Goal: Ask a question

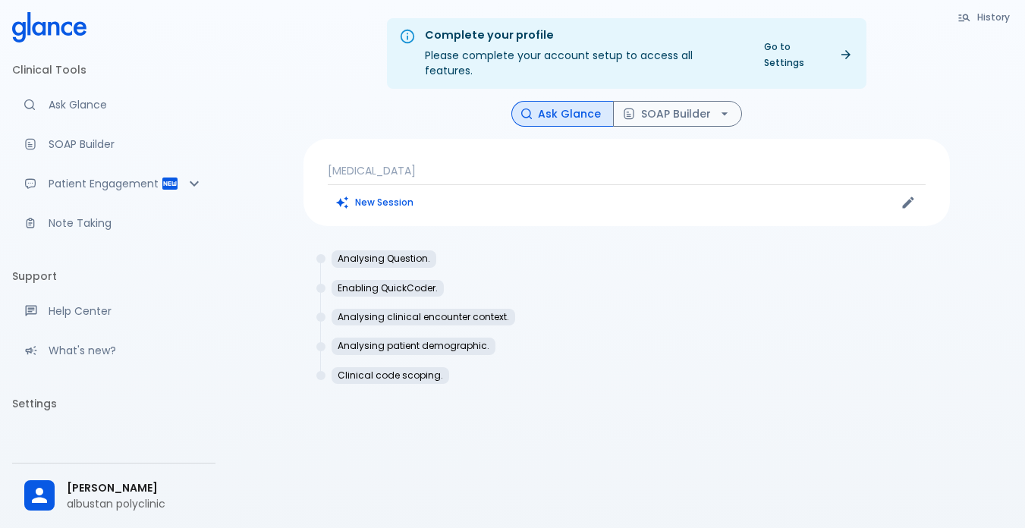
click at [410, 163] on p "[MEDICAL_DATA]" at bounding box center [627, 170] width 598 height 15
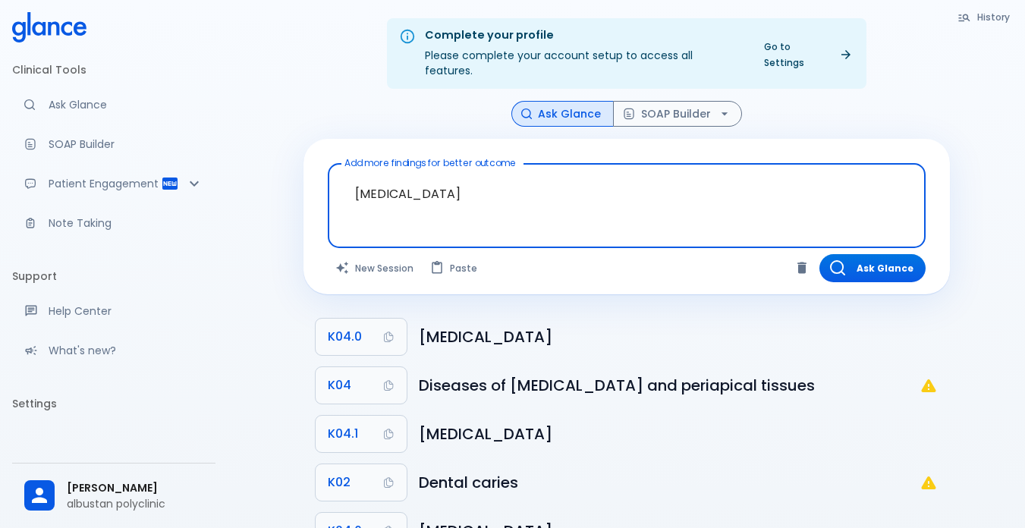
drag, startPoint x: 429, startPoint y: 179, endPoint x: 305, endPoint y: 174, distance: 123.8
click at [305, 174] on div "Add more findings for better outcome [MEDICAL_DATA] x Add more findings for bet…" at bounding box center [626, 217] width 646 height 156
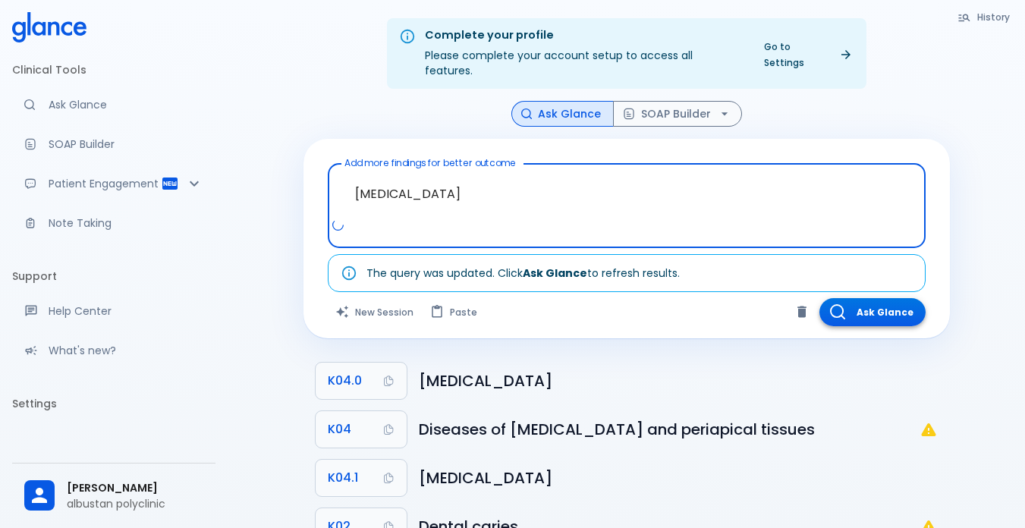
type textarea "[MEDICAL_DATA]"
click at [851, 302] on button "Ask Glance" at bounding box center [872, 312] width 106 height 28
